Goal: Transaction & Acquisition: Purchase product/service

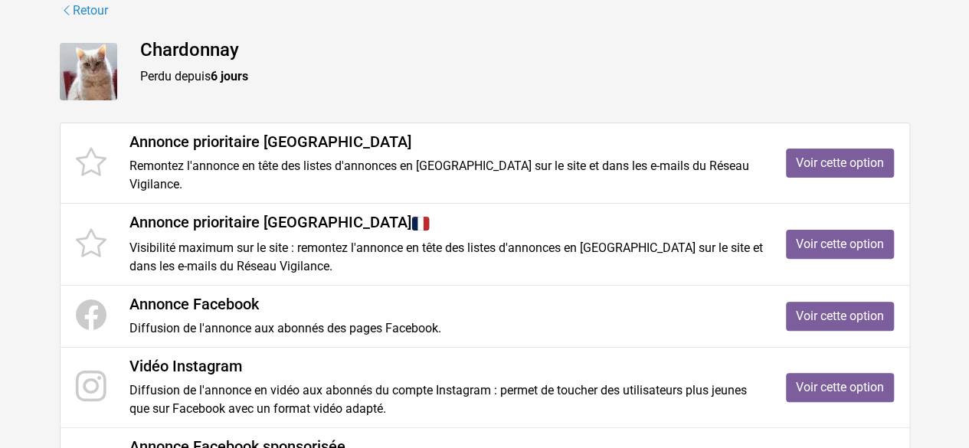
scroll to position [107, 0]
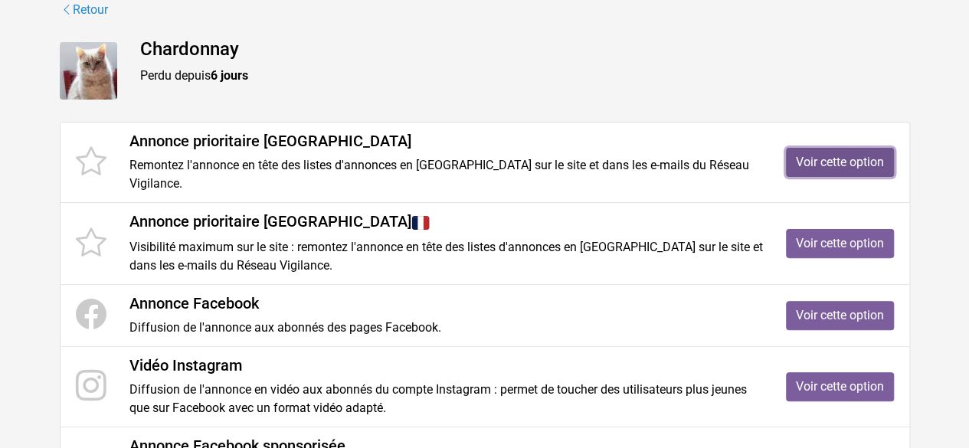
click at [839, 162] on link "Voir cette option" at bounding box center [840, 162] width 108 height 29
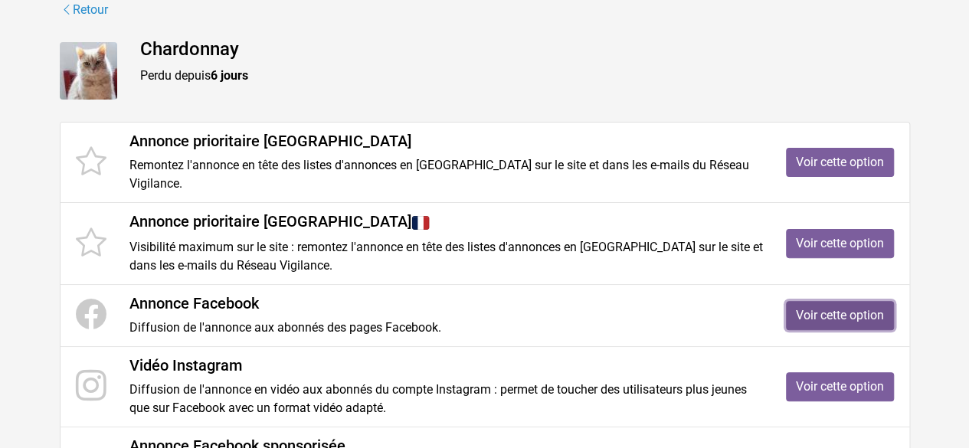
click at [851, 314] on link "Voir cette option" at bounding box center [840, 315] width 108 height 29
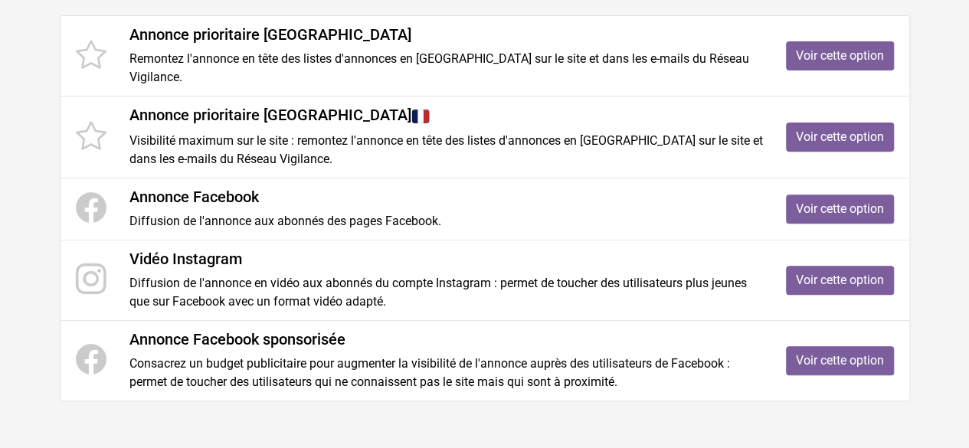
scroll to position [219, 0]
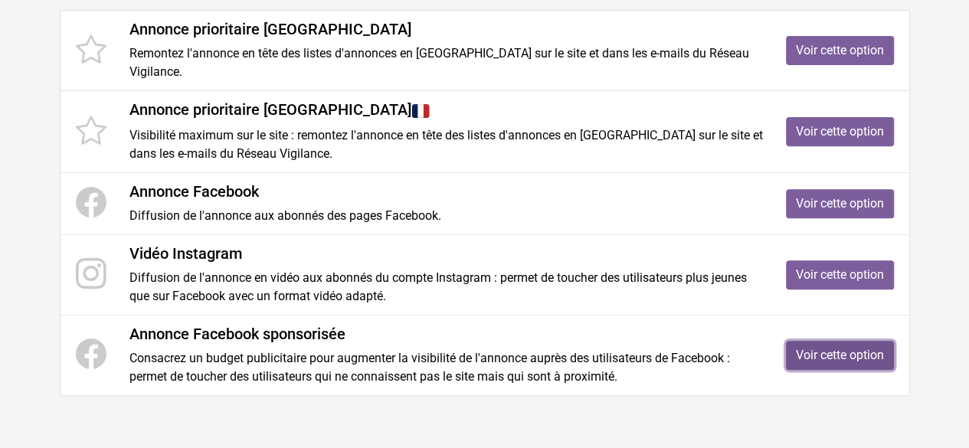
click at [824, 354] on link "Voir cette option" at bounding box center [840, 355] width 108 height 29
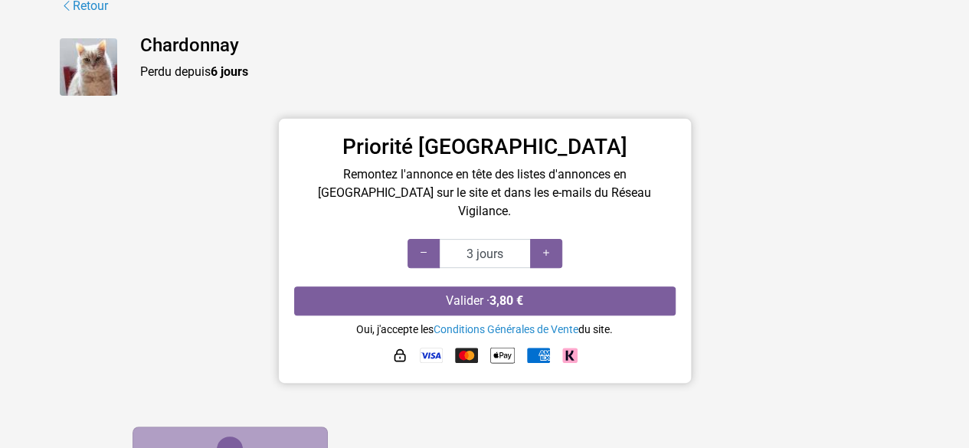
scroll to position [127, 0]
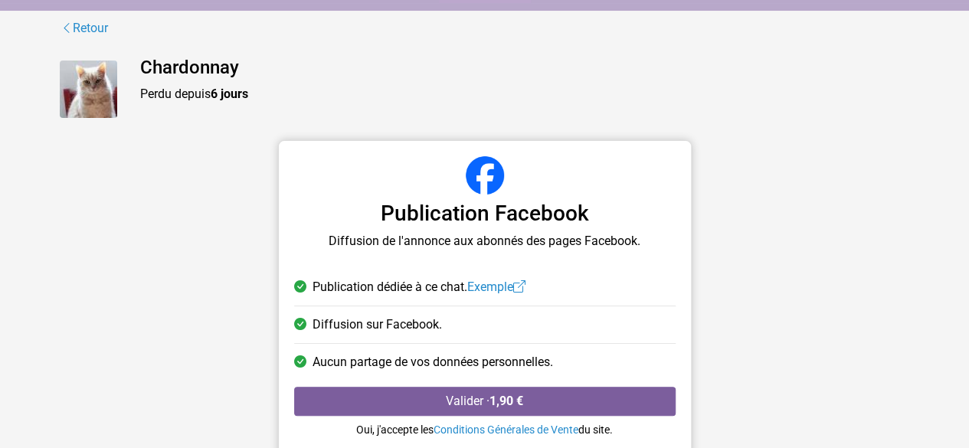
scroll to position [121, 0]
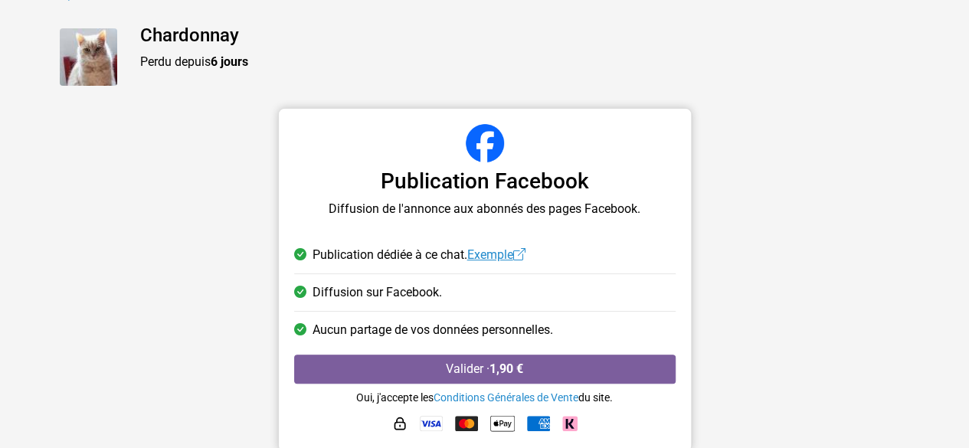
click at [507, 254] on link "Exemple" at bounding box center [496, 254] width 58 height 15
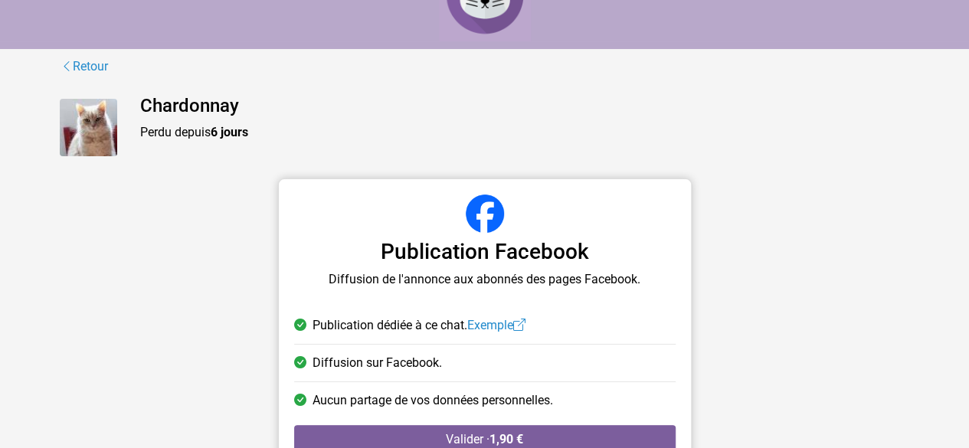
scroll to position [37, 0]
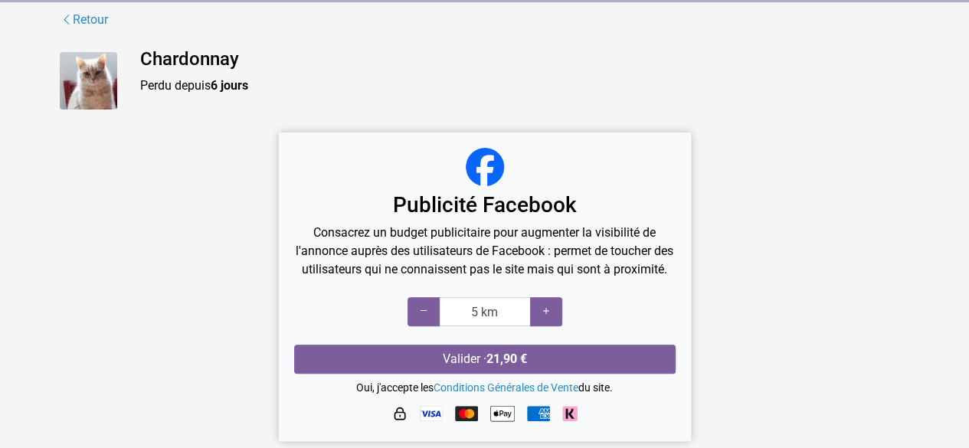
scroll to position [114, 0]
click at [546, 309] on icon at bounding box center [546, 311] width 12 height 15
type input "5 km"
click at [422, 313] on icon at bounding box center [424, 311] width 12 height 15
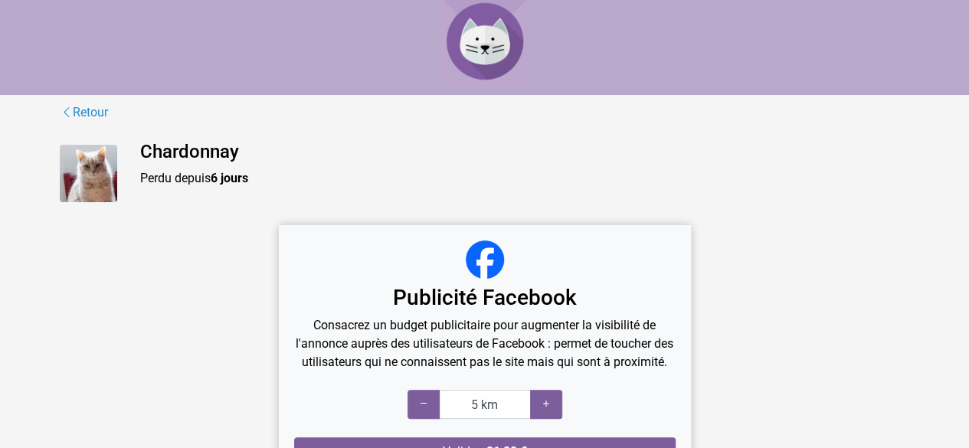
scroll to position [0, 0]
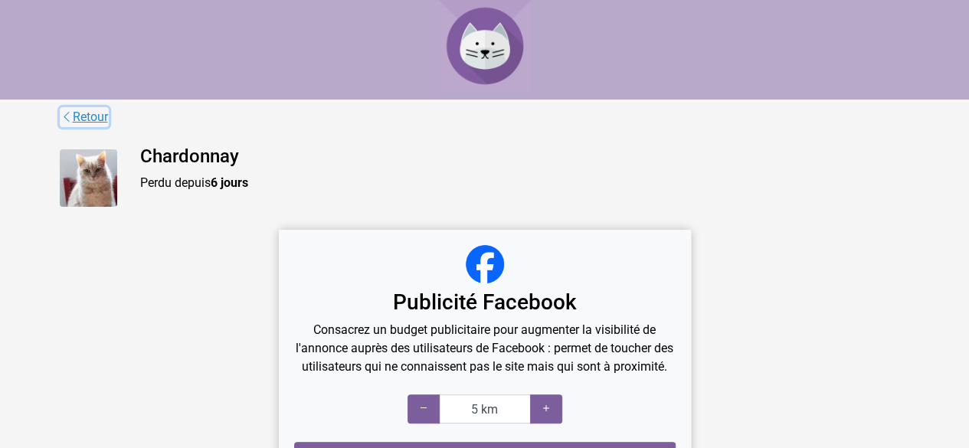
click at [66, 117] on icon at bounding box center [67, 117] width 12 height 15
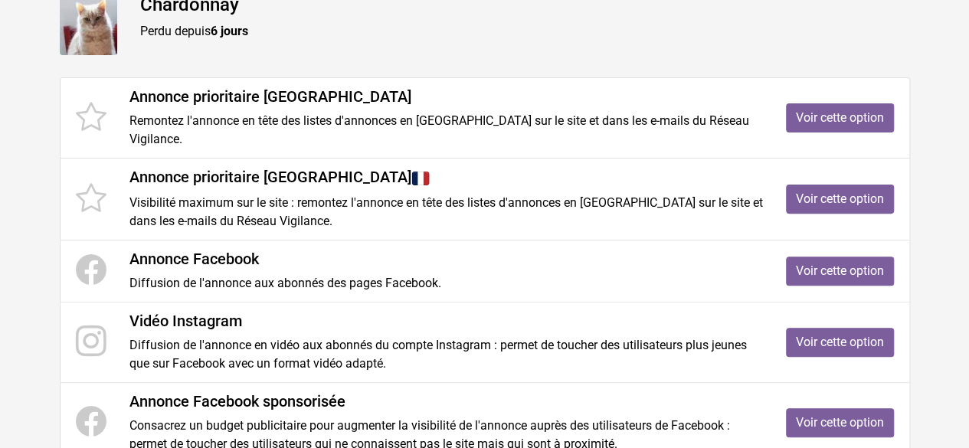
scroll to position [153, 0]
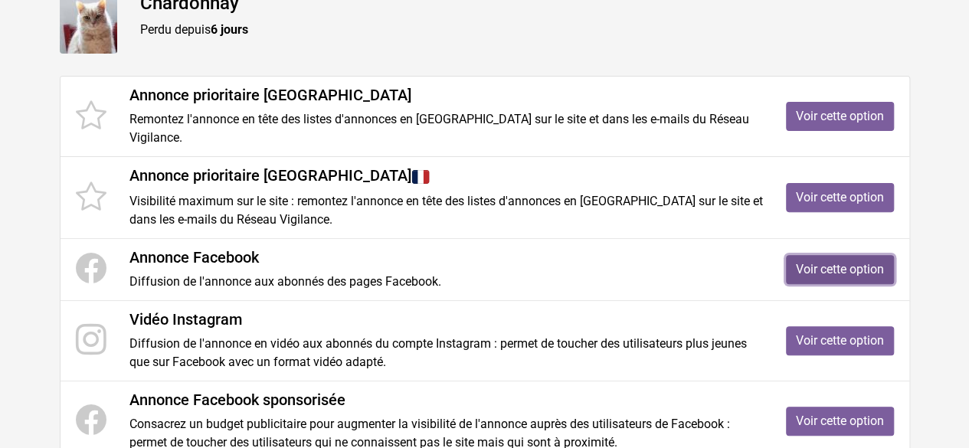
click at [819, 270] on link "Voir cette option" at bounding box center [840, 269] width 108 height 29
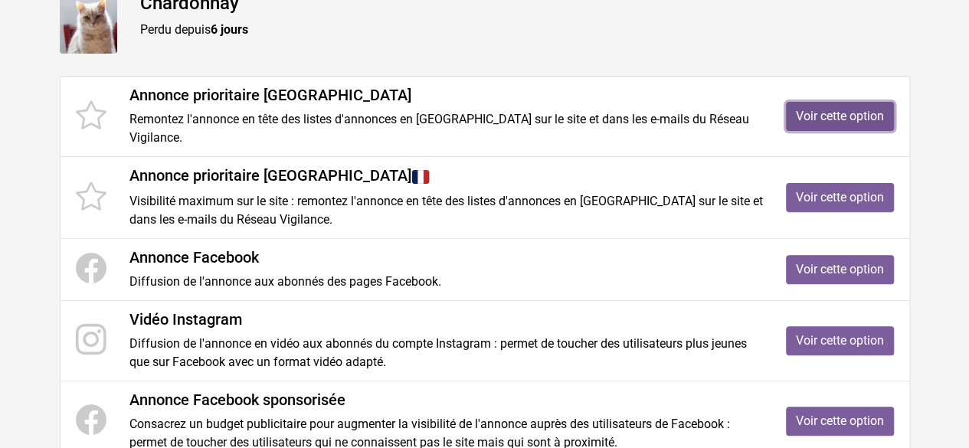
click at [837, 114] on link "Voir cette option" at bounding box center [840, 116] width 108 height 29
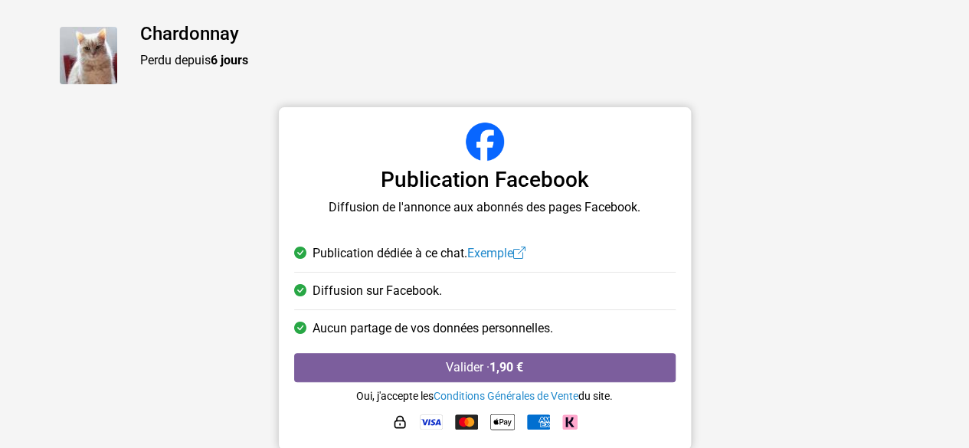
scroll to position [129, 0]
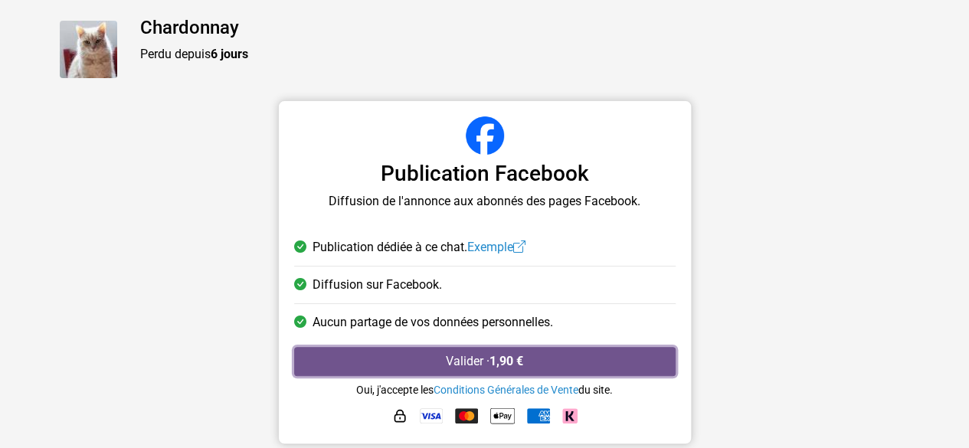
click at [478, 358] on button "Valider · 1,90 €" at bounding box center [485, 361] width 382 height 29
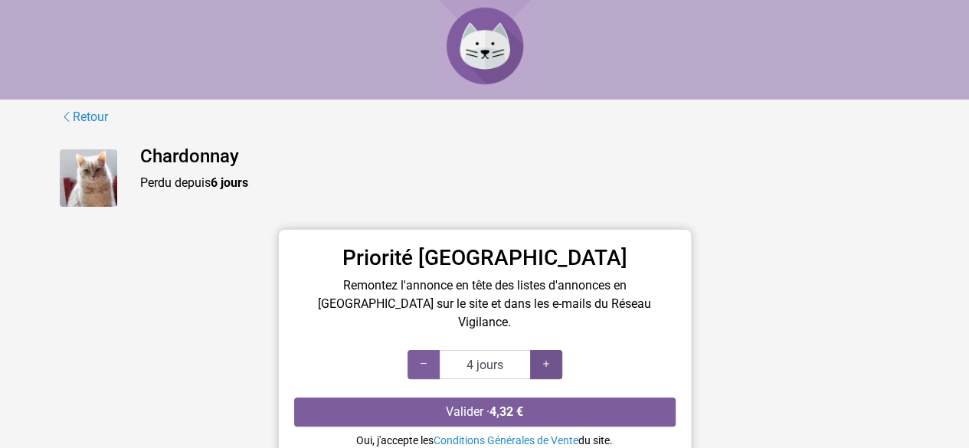
click at [553, 350] on div at bounding box center [546, 364] width 32 height 29
type input "6 jours"
click at [553, 350] on div at bounding box center [546, 364] width 32 height 29
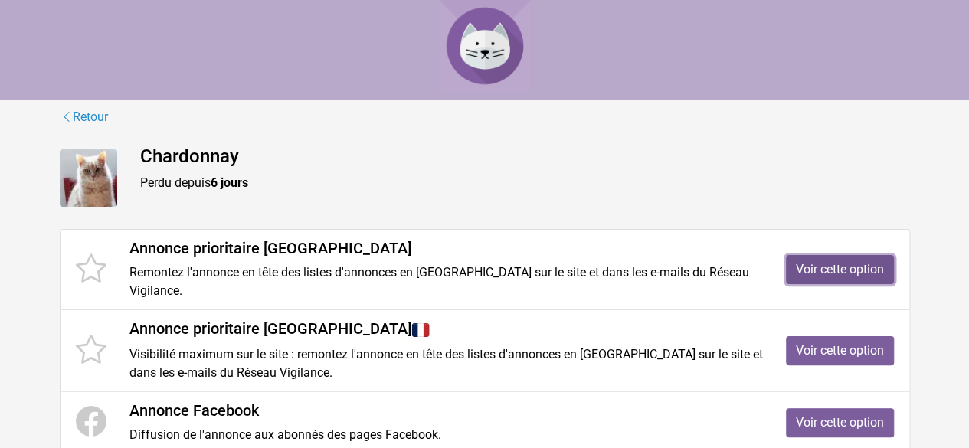
click at [857, 266] on link "Voir cette option" at bounding box center [840, 269] width 108 height 29
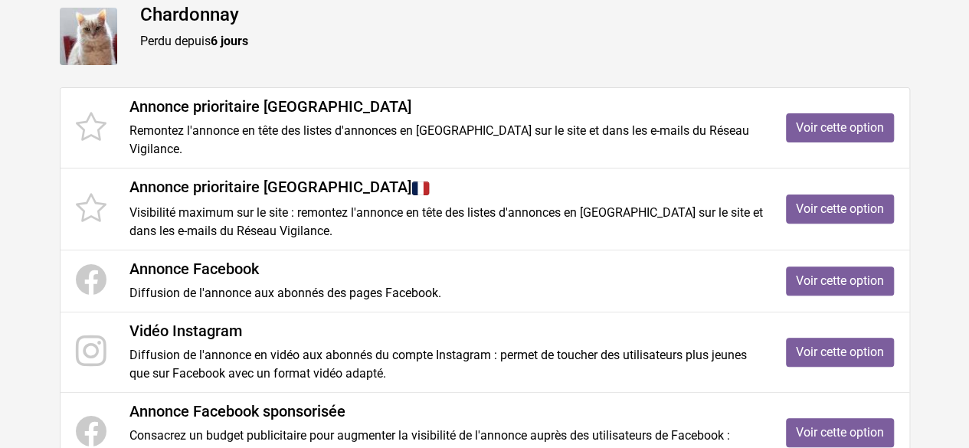
scroll to position [143, 0]
click at [811, 276] on link "Voir cette option" at bounding box center [840, 280] width 108 height 29
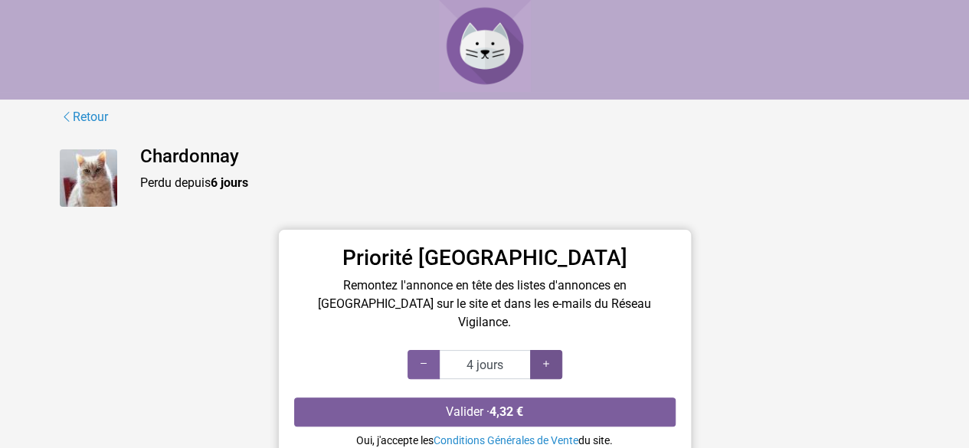
click at [550, 357] on icon at bounding box center [546, 364] width 12 height 15
type input "7 jours"
click at [550, 357] on icon at bounding box center [546, 364] width 12 height 15
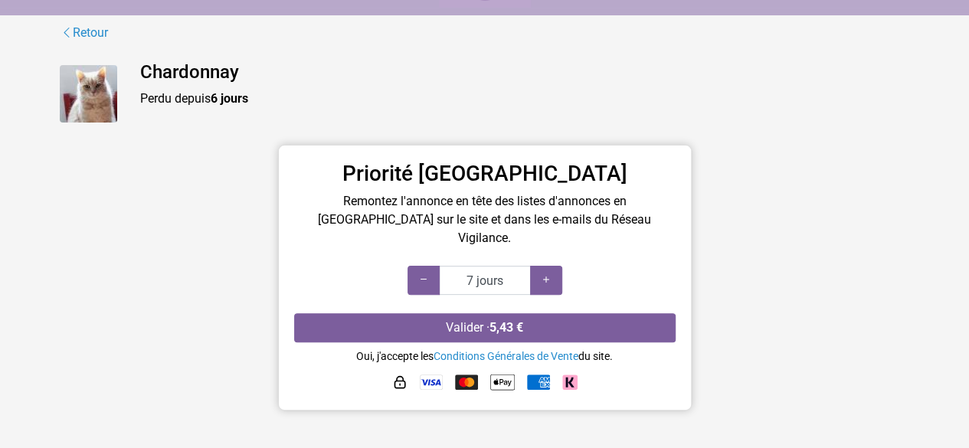
scroll to position [92, 0]
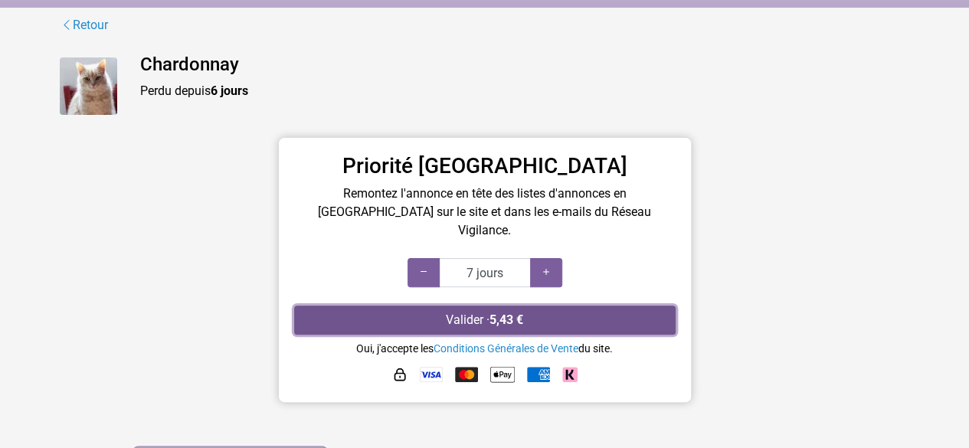
click at [463, 306] on button "Valider · 5,43 €" at bounding box center [485, 320] width 382 height 29
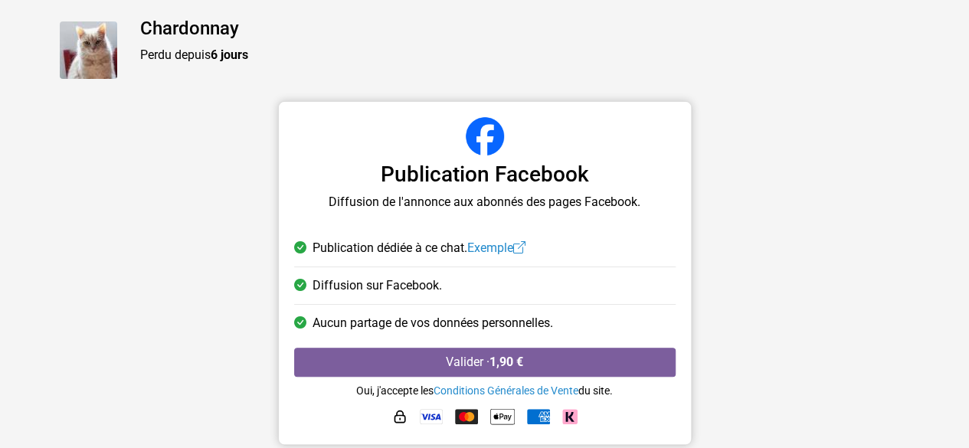
scroll to position [129, 0]
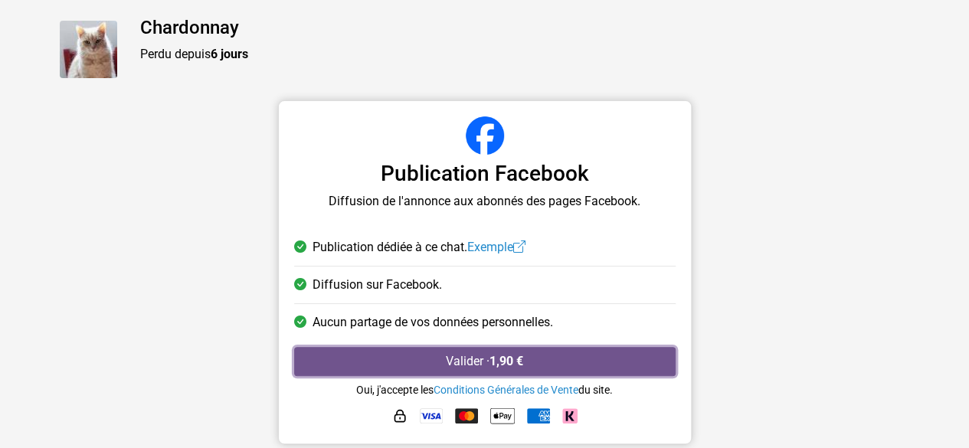
click at [510, 359] on strong "1,90 €" at bounding box center [507, 361] width 34 height 15
